Goal: Task Accomplishment & Management: Use online tool/utility

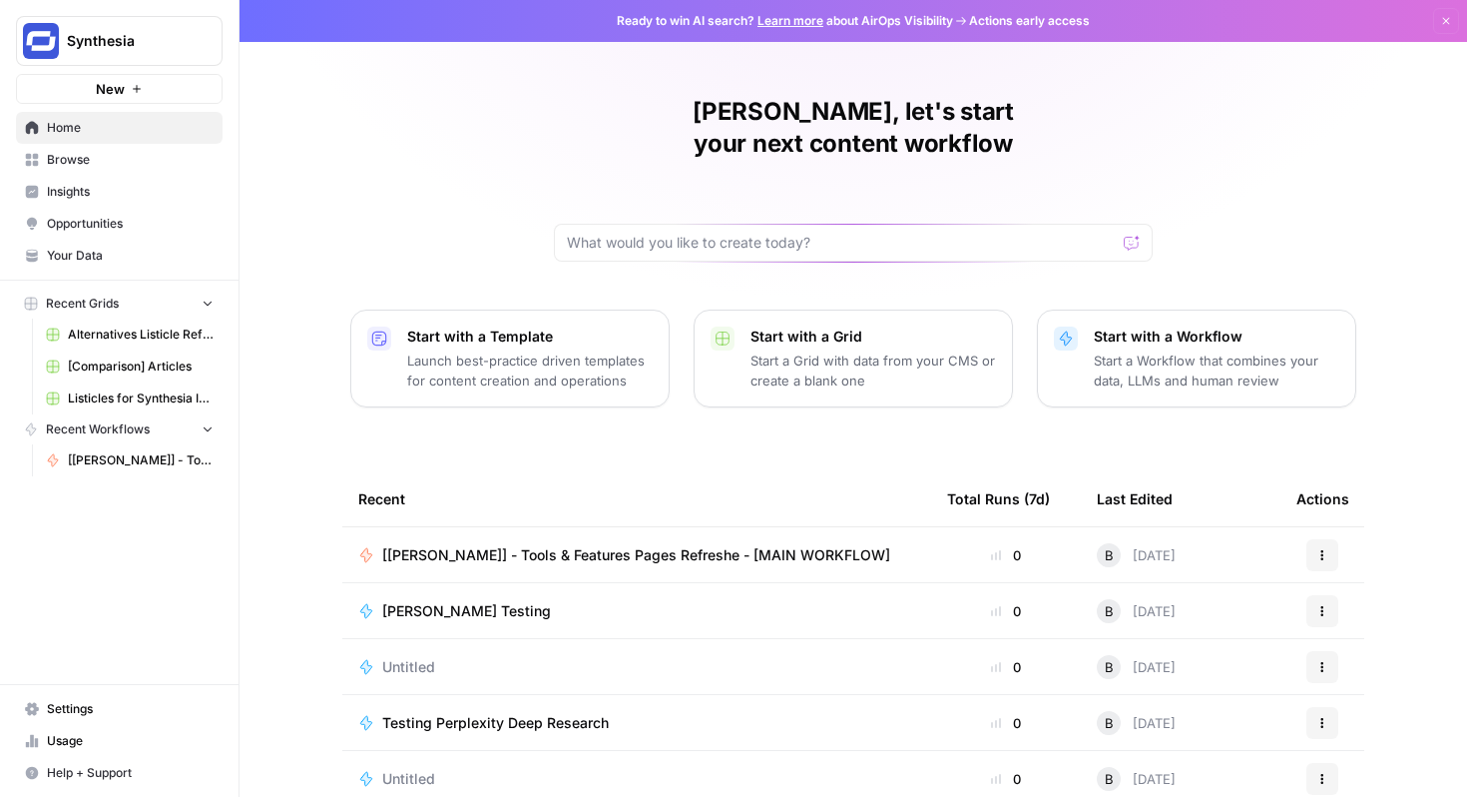
click at [634, 545] on span "[[PERSON_NAME]] - Tools & Features Pages Refreshe - [MAIN WORKFLOW]" at bounding box center [636, 555] width 508 height 20
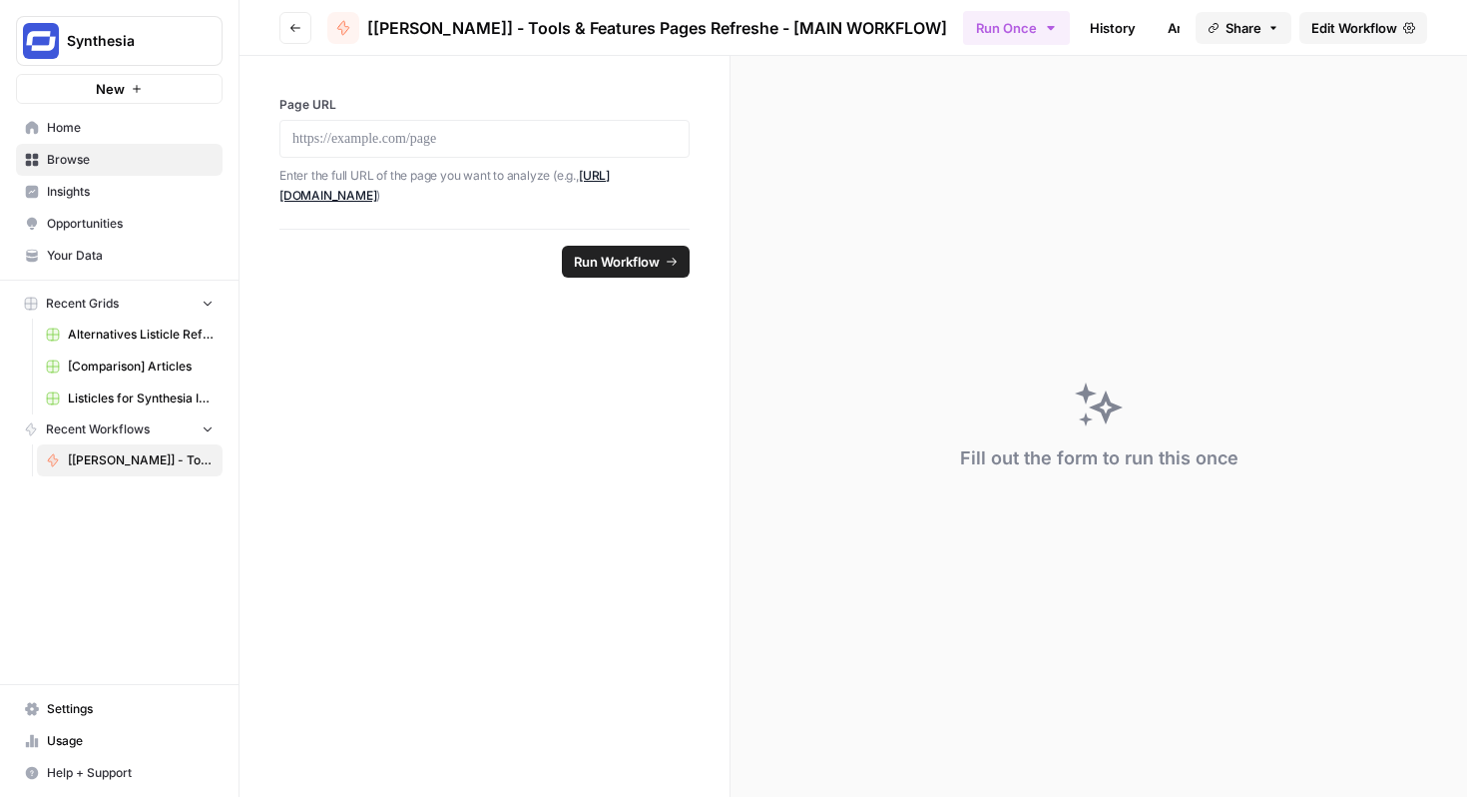
click at [1357, 26] on span "Edit Workflow" at bounding box center [1355, 28] width 86 height 20
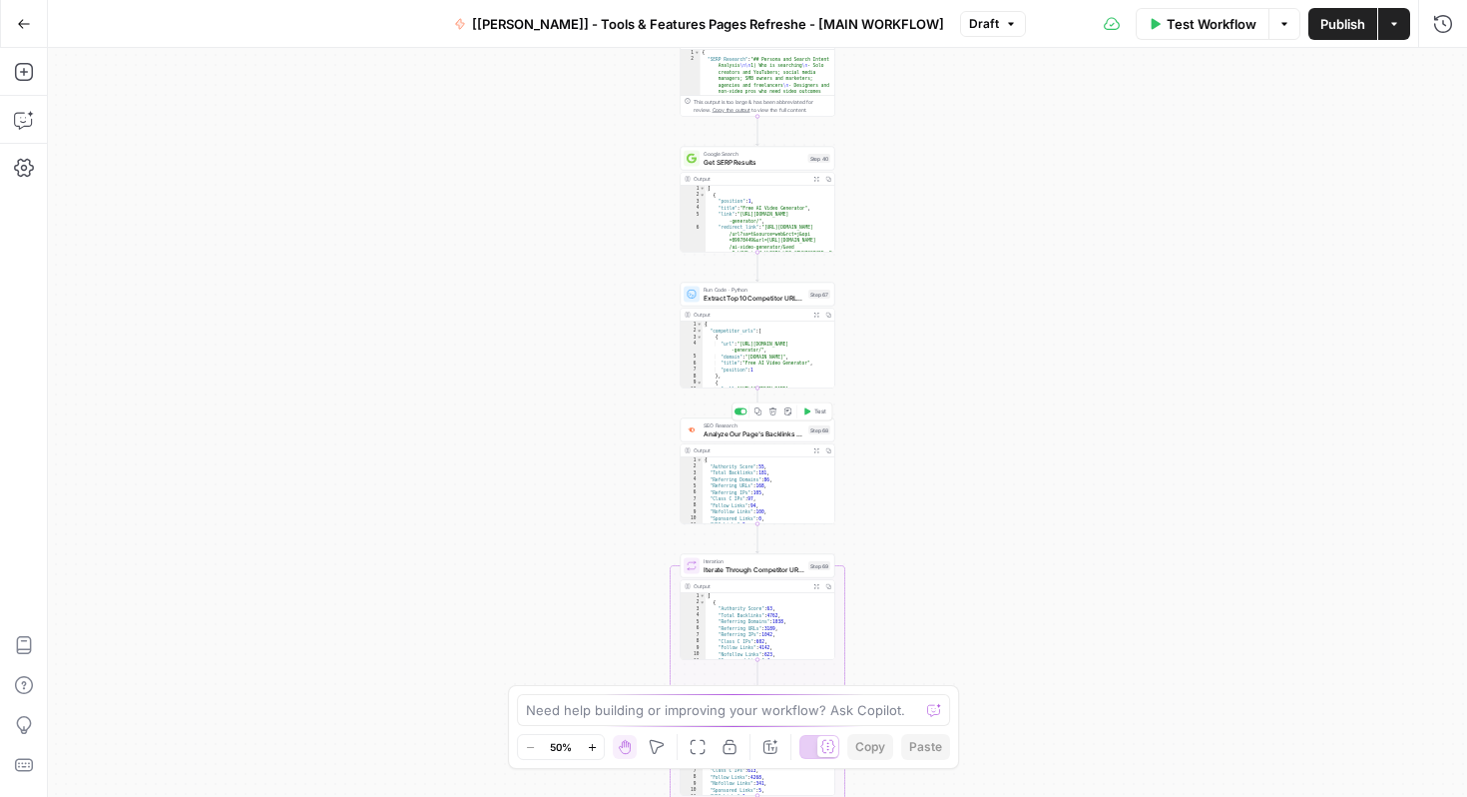
scroll to position [86, 0]
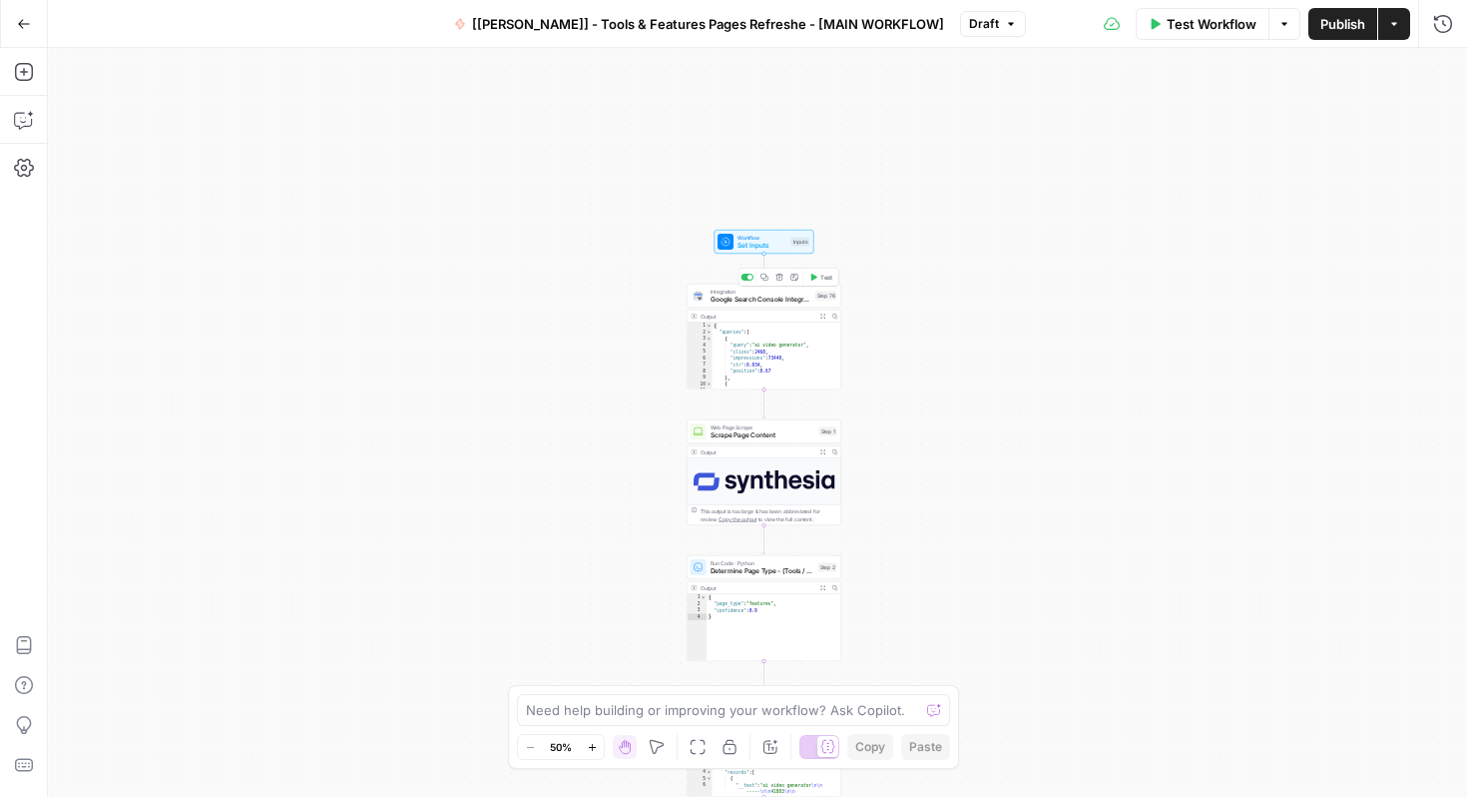
click at [767, 310] on div "Output Expand Output Copy" at bounding box center [765, 316] width 154 height 13
click at [779, 298] on span "Google Search Console Integration" at bounding box center [761, 299] width 101 height 10
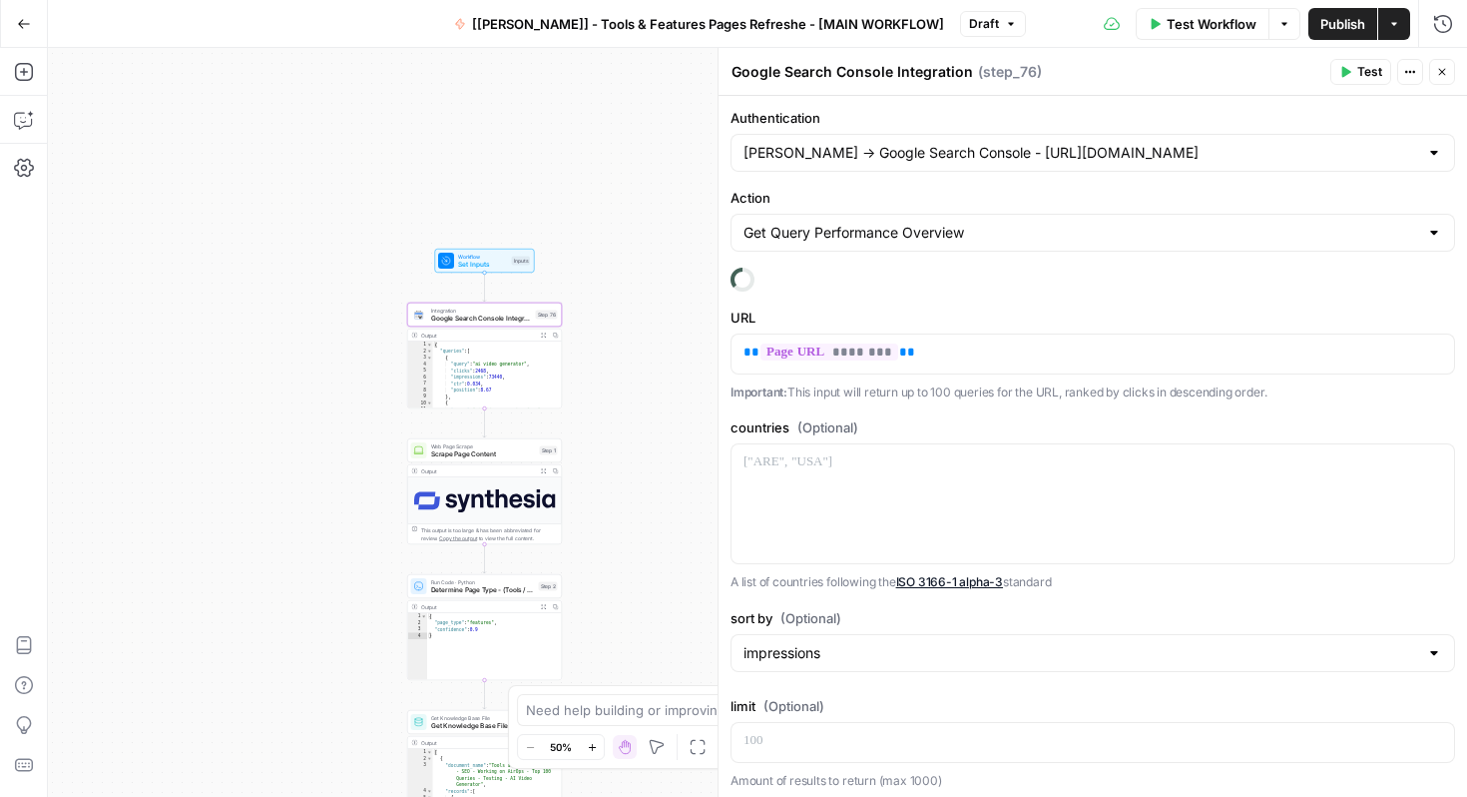
drag, startPoint x: 620, startPoint y: 408, endPoint x: 347, endPoint y: 422, distance: 272.9
click at [340, 425] on div "**********" at bounding box center [758, 422] width 1420 height 749
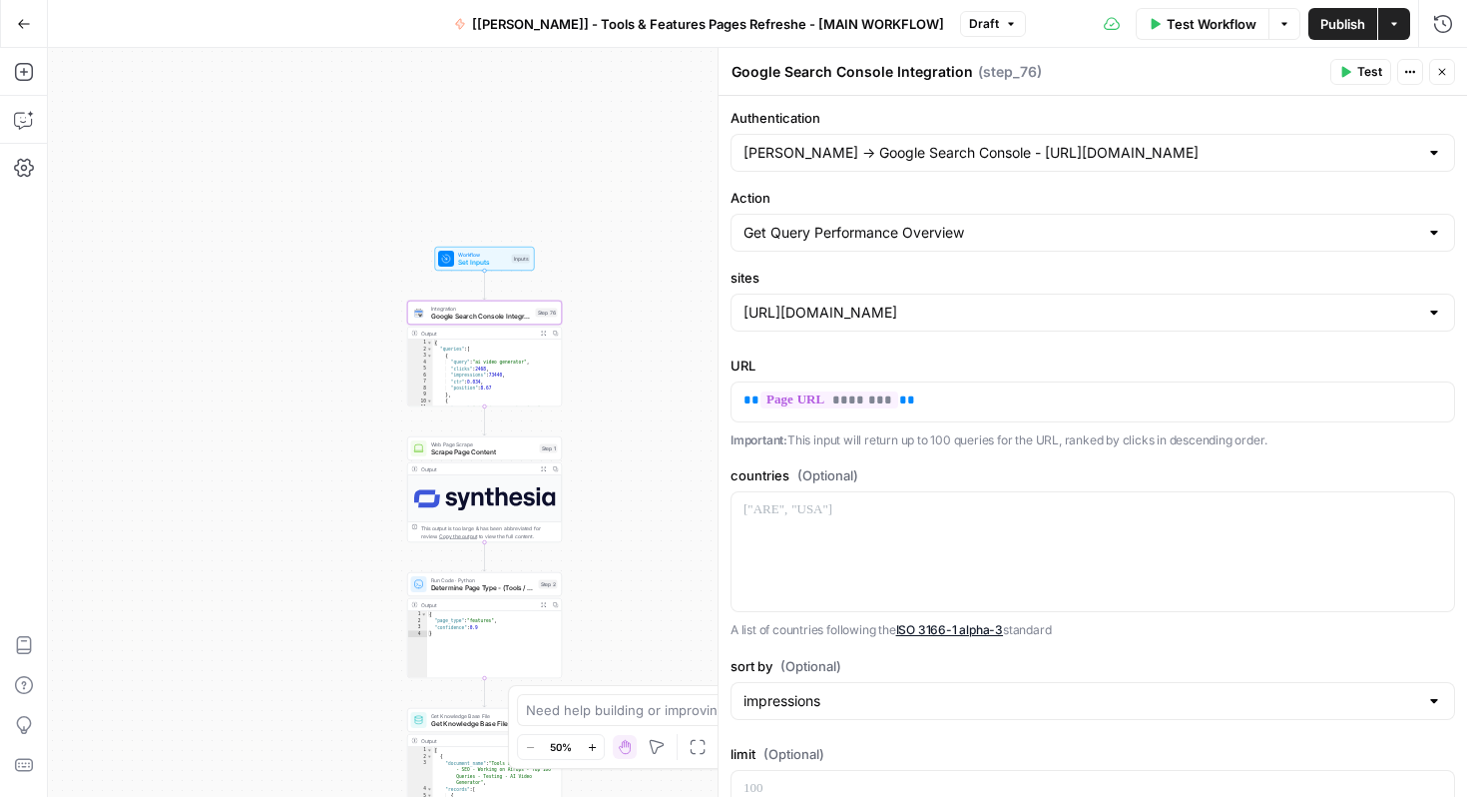
scroll to position [101, 0]
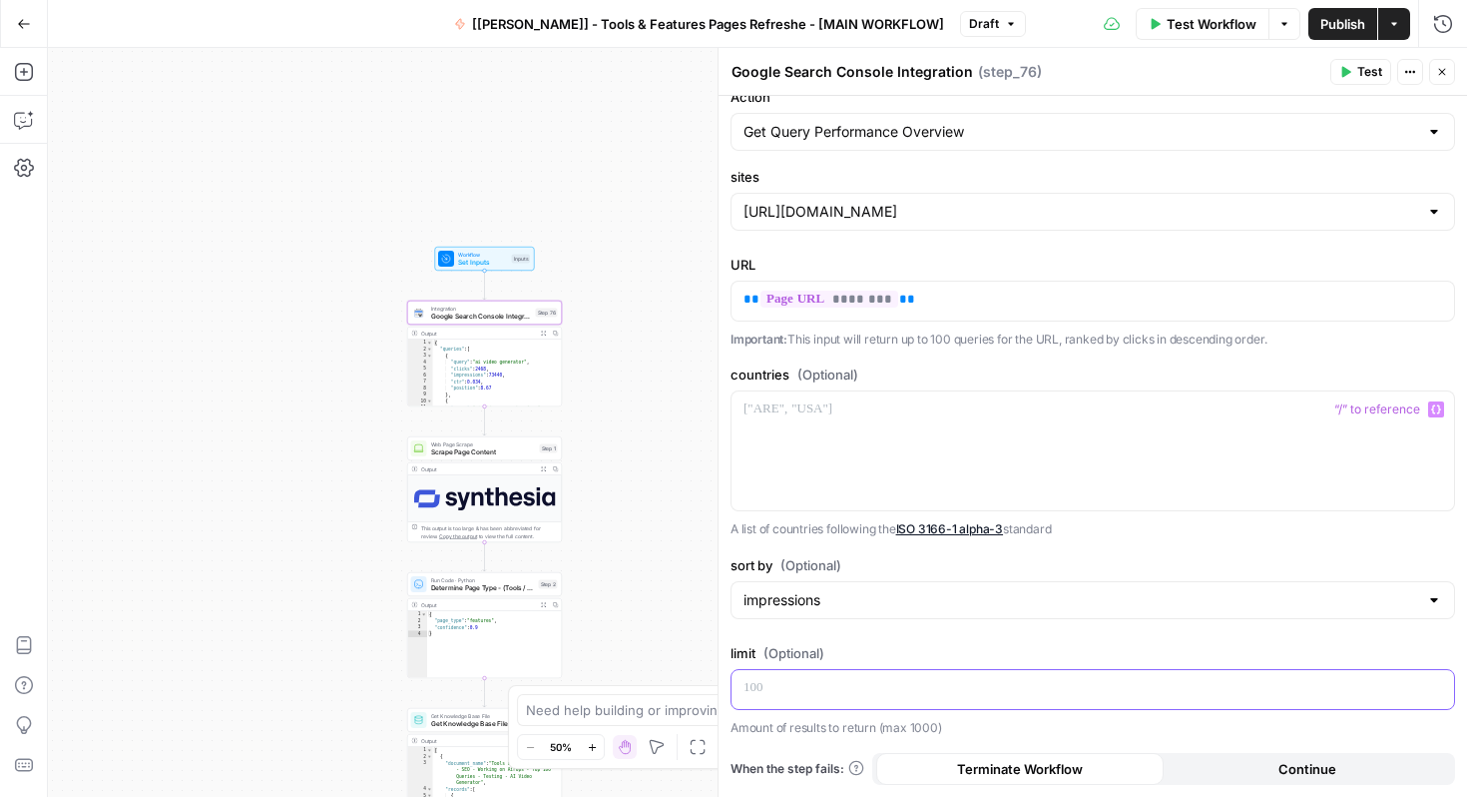
click at [810, 680] on p at bounding box center [1093, 688] width 699 height 20
click at [947, 354] on div "Authentication [PERSON_NAME] -> Google Search Console - [URL][DOMAIN_NAME] Acti…" at bounding box center [1093, 396] width 749 height 802
click at [1350, 66] on icon "button" at bounding box center [1346, 72] width 12 height 12
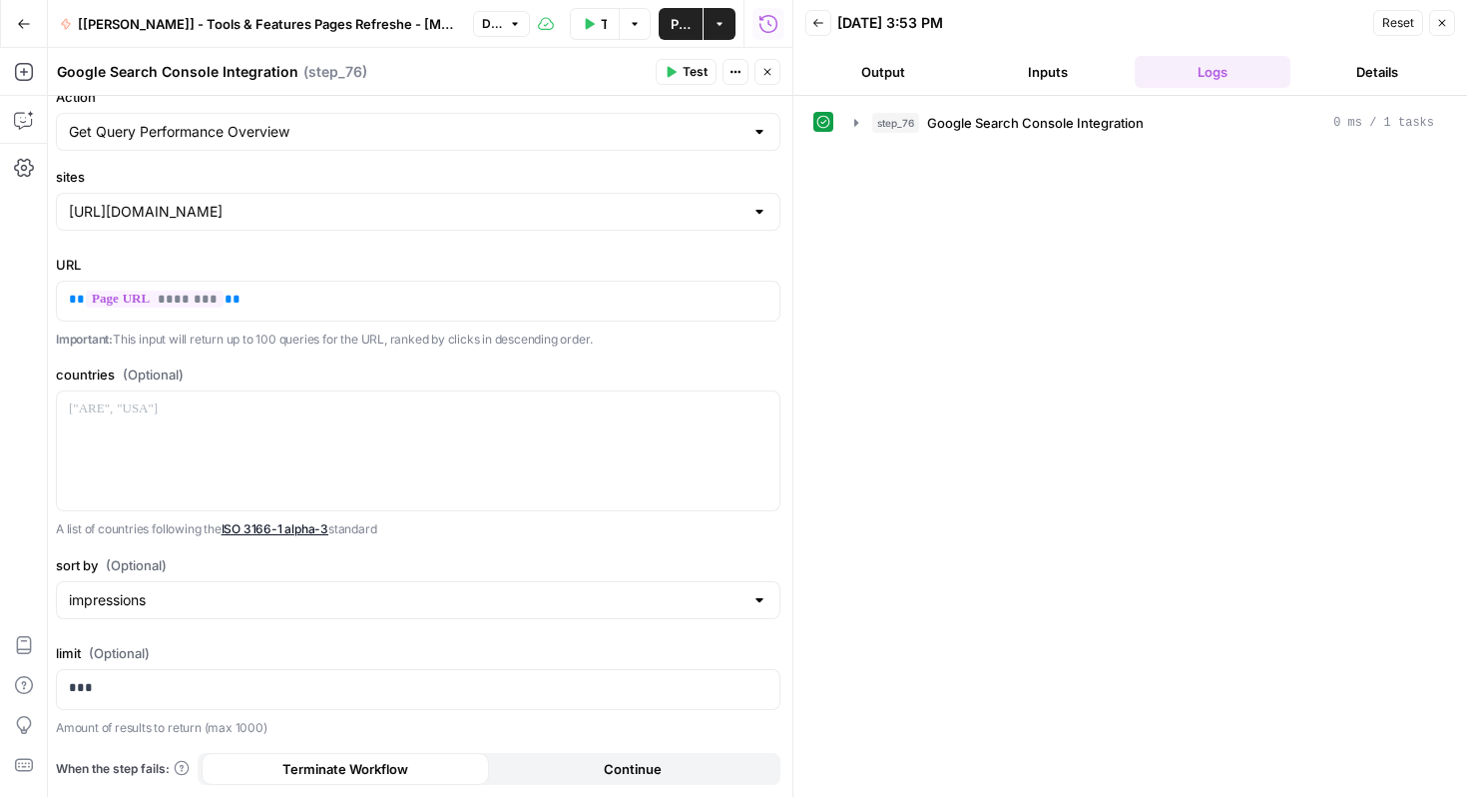
click at [895, 84] on button "Output" at bounding box center [884, 72] width 157 height 32
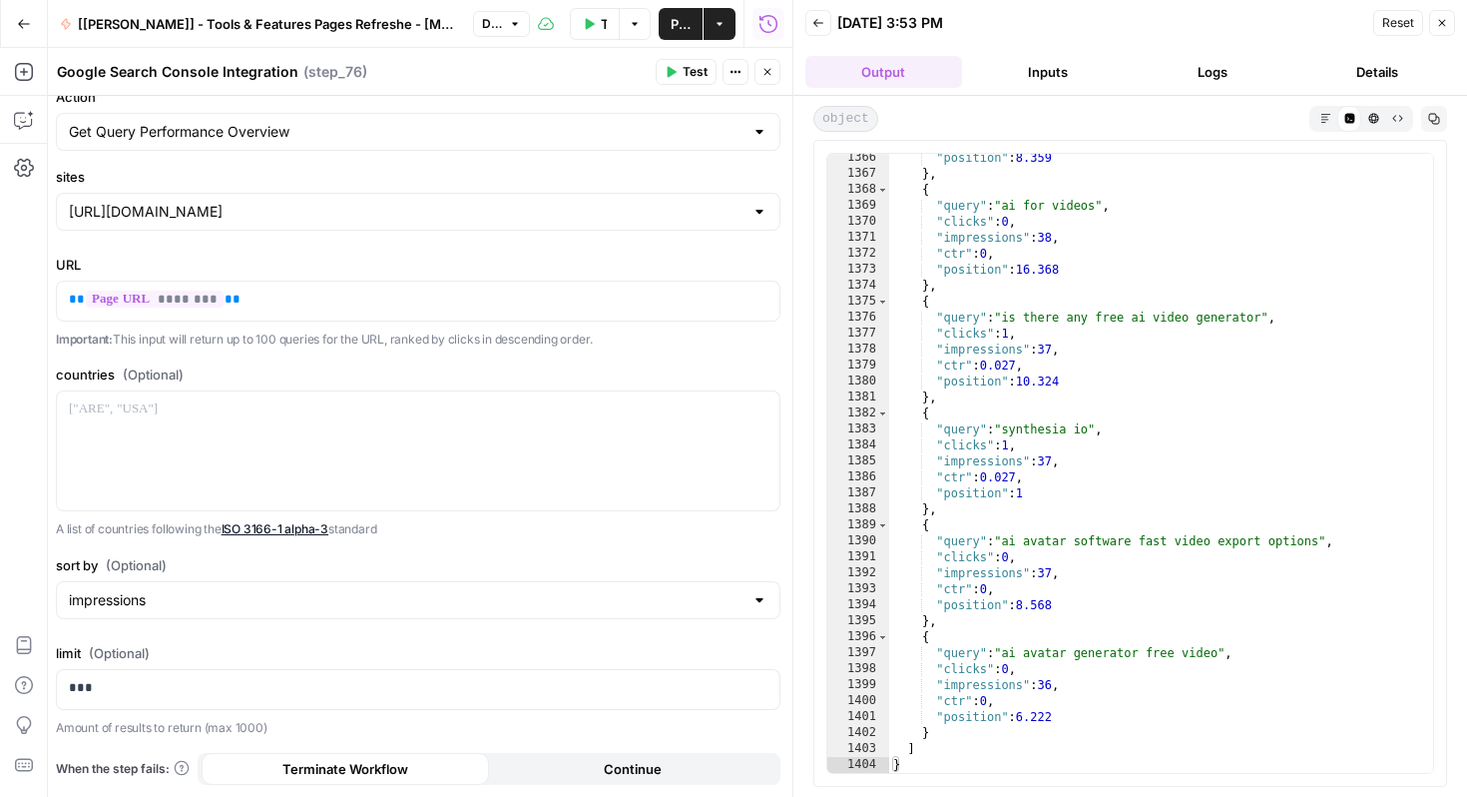
scroll to position [21822, 0]
